Goal: Task Accomplishment & Management: Use online tool/utility

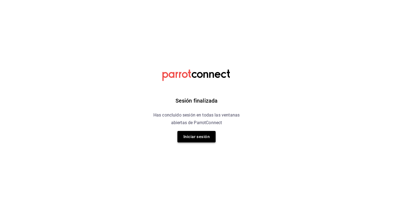
click at [200, 135] on button "Iniciar sesión" at bounding box center [197, 136] width 38 height 11
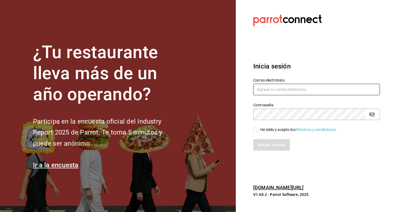
click at [270, 89] on input "text" at bounding box center [317, 89] width 127 height 11
type input "[EMAIL_ADDRESS][PERSON_NAME][DOMAIN_NAME]"
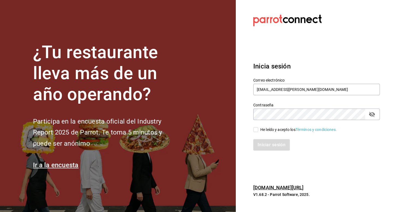
click at [258, 132] on span "He leído y acepto los Términos y condiciones." at bounding box center [297, 130] width 79 height 6
click at [258, 132] on input "He leído y acepto los Términos y condiciones." at bounding box center [256, 129] width 5 height 5
checkbox input "true"
click at [264, 142] on button "Iniciar sesión" at bounding box center [272, 144] width 37 height 11
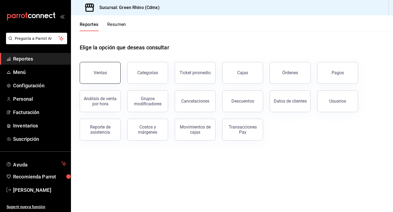
click at [113, 76] on button "Ventas" at bounding box center [100, 73] width 41 height 22
